Goal: Go to known website: Access a specific website the user already knows

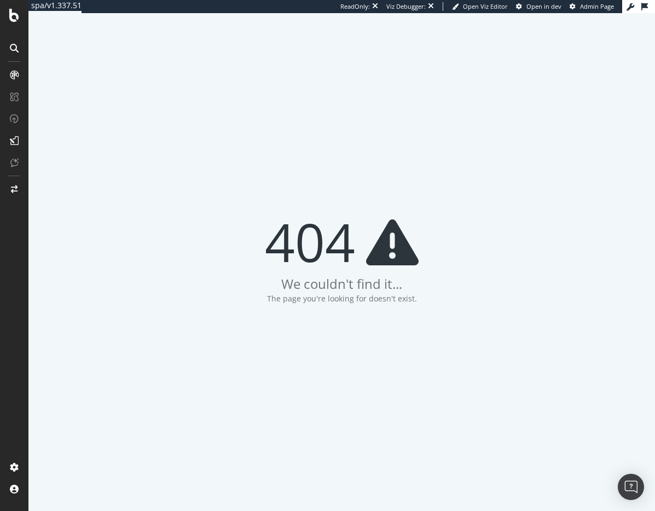
click at [233, 191] on div "404 We couldn't find it... The page you're looking for doesn't exist." at bounding box center [341, 262] width 627 height 498
click at [17, 18] on icon at bounding box center [14, 15] width 10 height 13
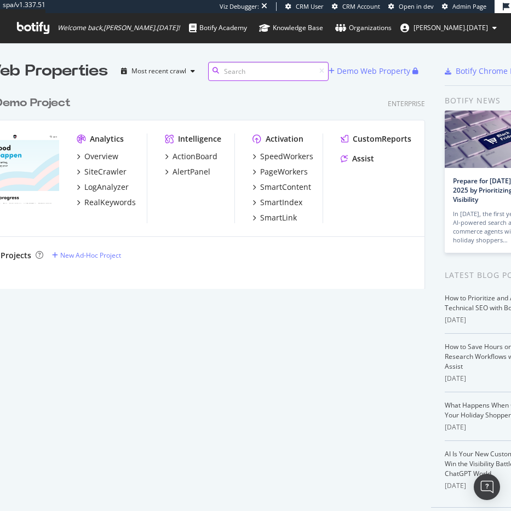
scroll to position [495, 494]
